Goal: Information Seeking & Learning: Learn about a topic

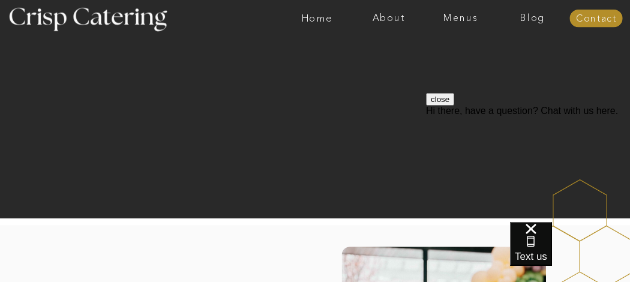
scroll to position [107, 0]
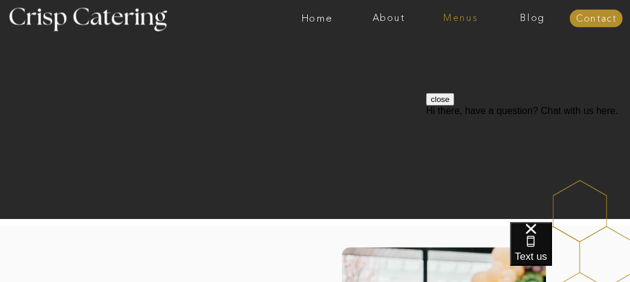
click at [469, 20] on nav "Menus" at bounding box center [461, 18] width 72 height 11
click at [427, 44] on nav "Summer (Mar-Aug)" at bounding box center [464, 48] width 94 height 10
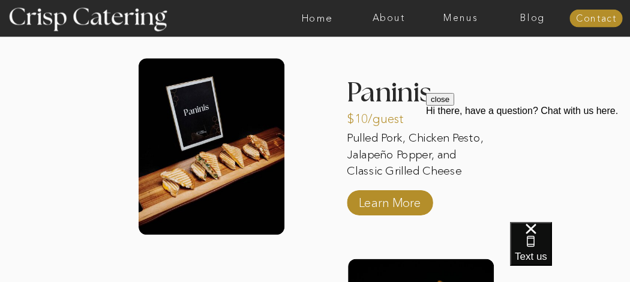
scroll to position [1140, 0]
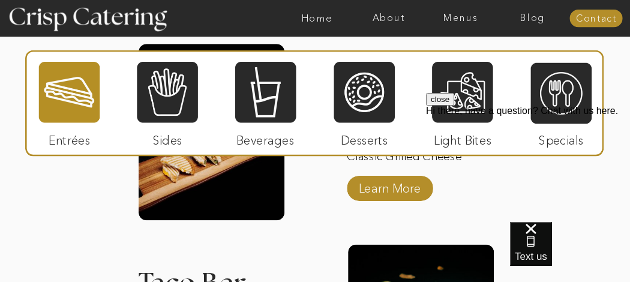
click at [60, 208] on div "About Home Menus Contact Blog About Crisp Crisp Cares Reviews faq About Home Me…" at bounding box center [315, 159] width 630 height 2599
click at [157, 221] on div "About Home Menus Contact Blog About Crisp Crisp Cares Reviews faq About Home Me…" at bounding box center [315, 159] width 630 height 2599
click at [158, 203] on div at bounding box center [212, 132] width 146 height 176
click at [40, 240] on div "About Home Menus Contact Blog About Crisp Crisp Cares Reviews faq About Home Me…" at bounding box center [315, 159] width 630 height 2599
click at [73, 88] on div at bounding box center [69, 92] width 61 height 63
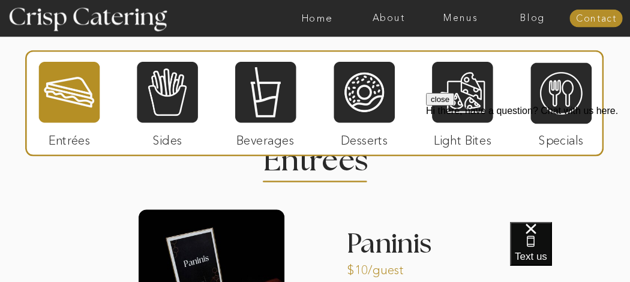
scroll to position [963, 0]
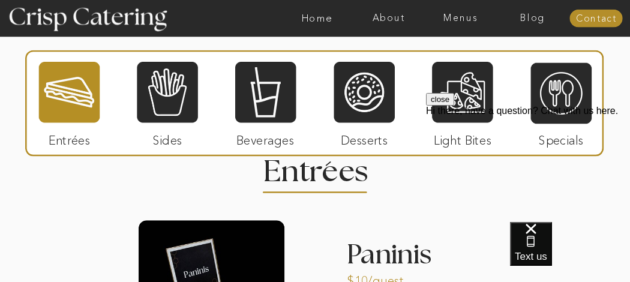
click at [606, 231] on div "Text us" at bounding box center [570, 252] width 120 height 60
click at [547, 251] on span "Text us" at bounding box center [531, 256] width 32 height 11
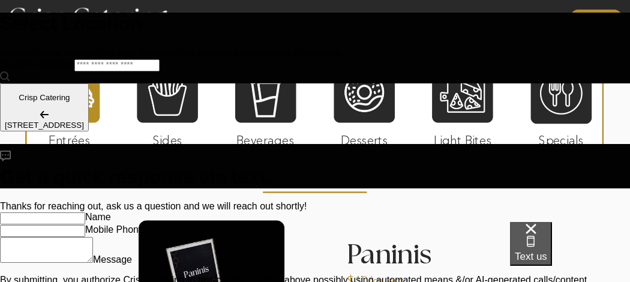
scroll to position [0, 0]
click at [513, 245] on div "Text us" at bounding box center [570, 252] width 120 height 60
click at [547, 254] on span "Text us" at bounding box center [531, 256] width 32 height 11
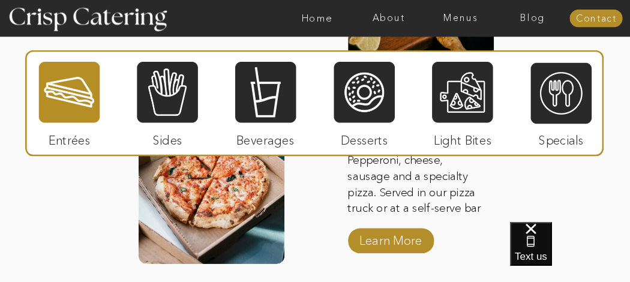
scroll to position [1494, 0]
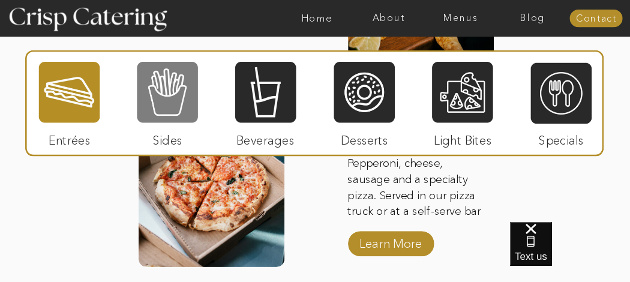
click at [152, 107] on div at bounding box center [167, 92] width 61 height 63
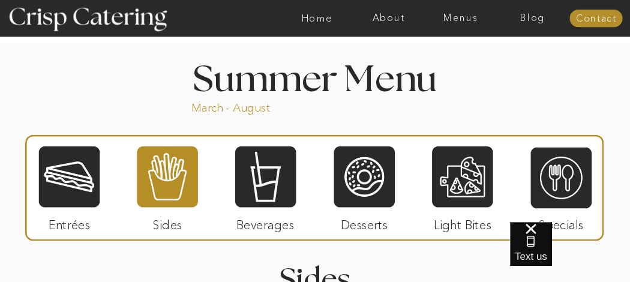
scroll to position [846, 0]
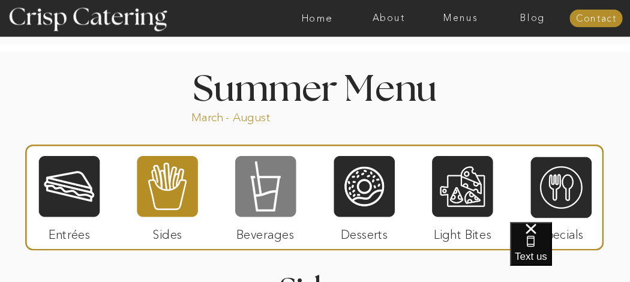
click at [248, 188] on div at bounding box center [265, 186] width 61 height 63
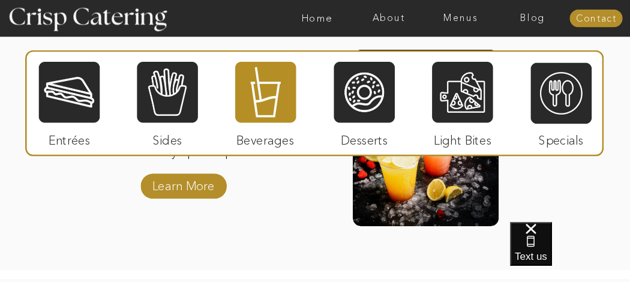
scroll to position [1333, 0]
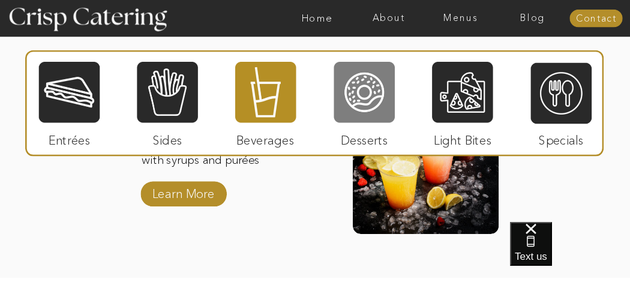
click at [351, 87] on div at bounding box center [364, 92] width 61 height 63
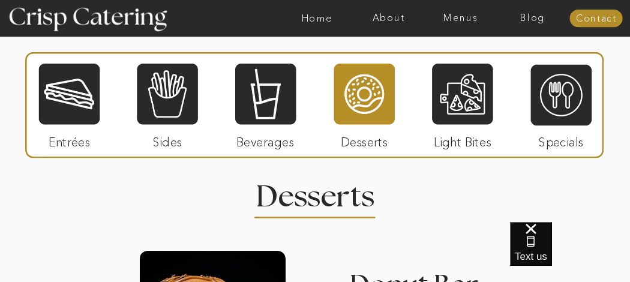
scroll to position [939, 0]
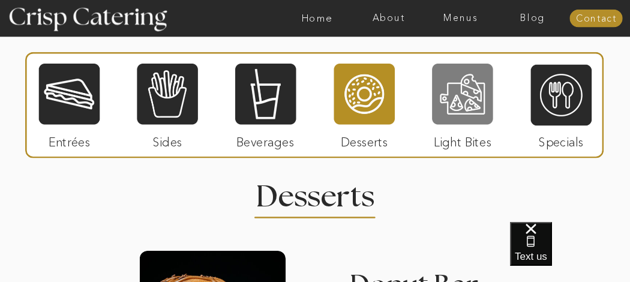
click at [459, 101] on div at bounding box center [462, 93] width 61 height 63
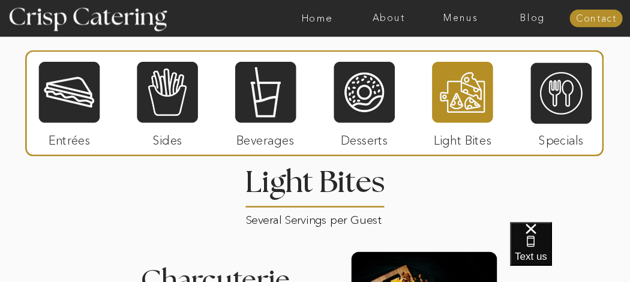
scroll to position [957, 0]
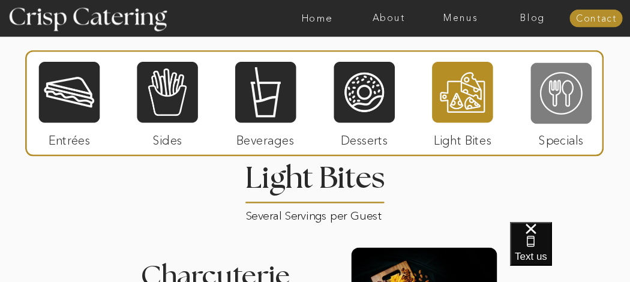
click at [572, 100] on div at bounding box center [561, 93] width 61 height 63
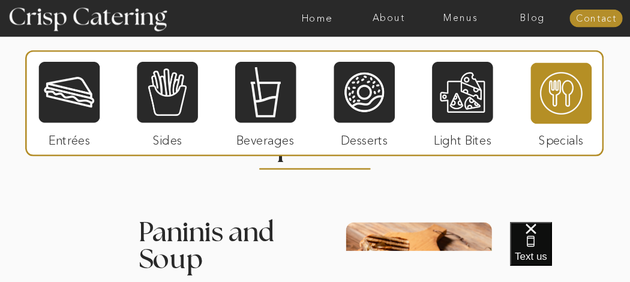
scroll to position [992, 0]
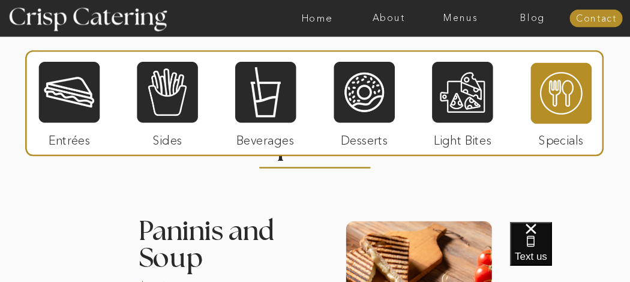
click at [82, 101] on div at bounding box center [69, 92] width 61 height 63
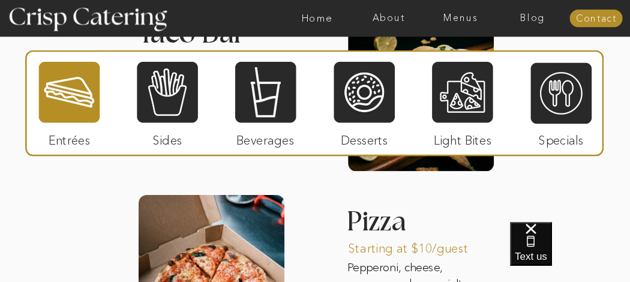
scroll to position [1390, 0]
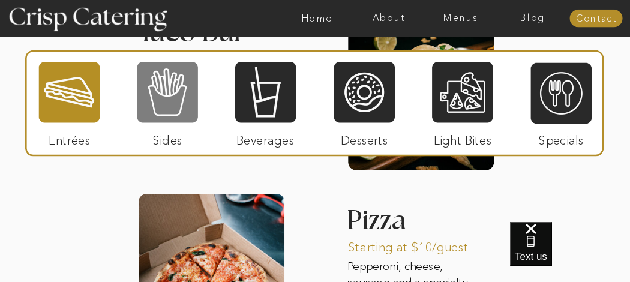
click at [158, 118] on div at bounding box center [167, 92] width 61 height 63
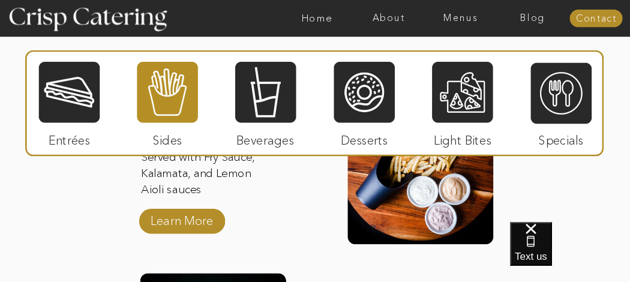
scroll to position [1088, 0]
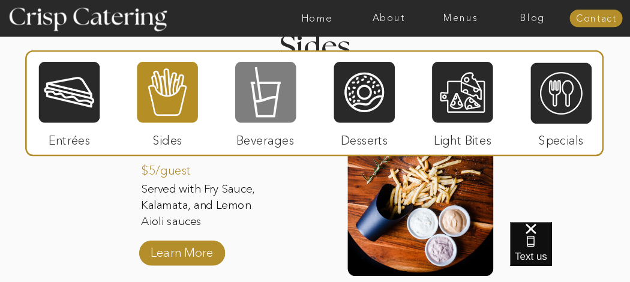
click at [257, 100] on div at bounding box center [265, 92] width 61 height 63
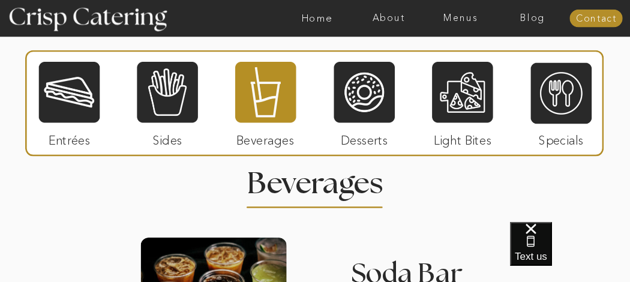
scroll to position [977, 0]
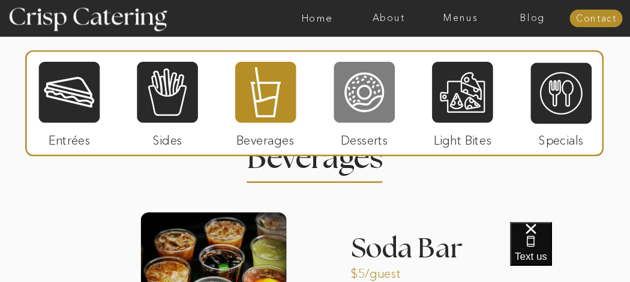
click at [377, 116] on div at bounding box center [364, 92] width 61 height 63
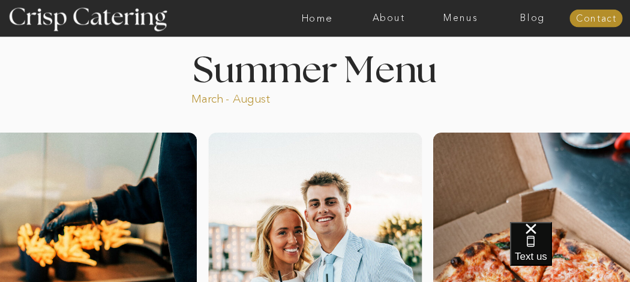
scroll to position [0, 0]
